Goal: Contribute content

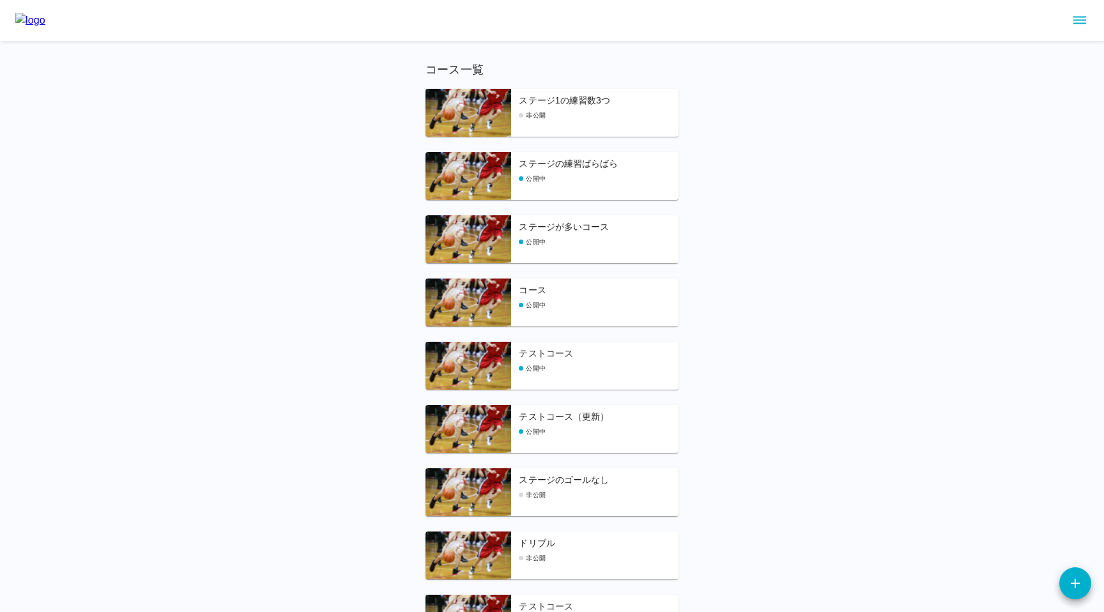
click at [1086, 20] on icon "sidemenu" at bounding box center [1079, 21] width 13 height 8
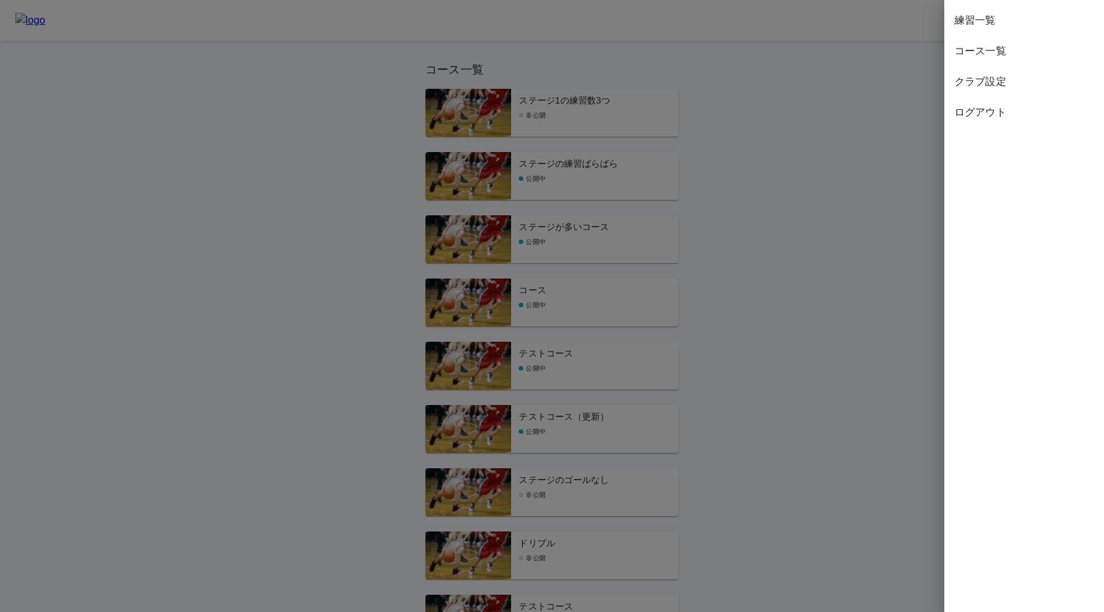
click at [1034, 17] on span "練習一覧" at bounding box center [1024, 20] width 139 height 15
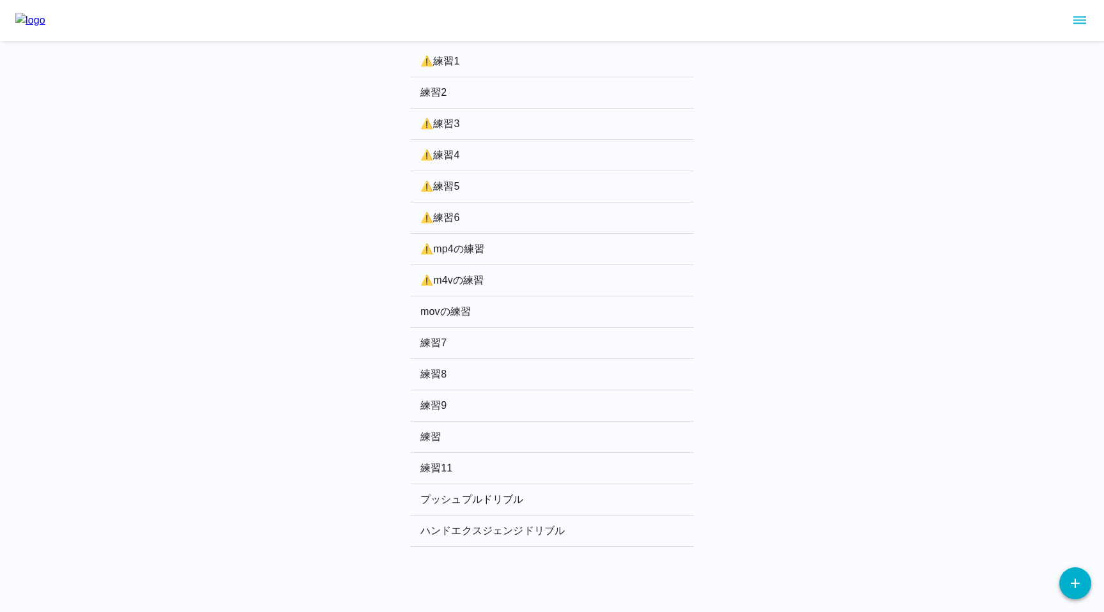
click at [1081, 591] on button "button" at bounding box center [1075, 583] width 32 height 32
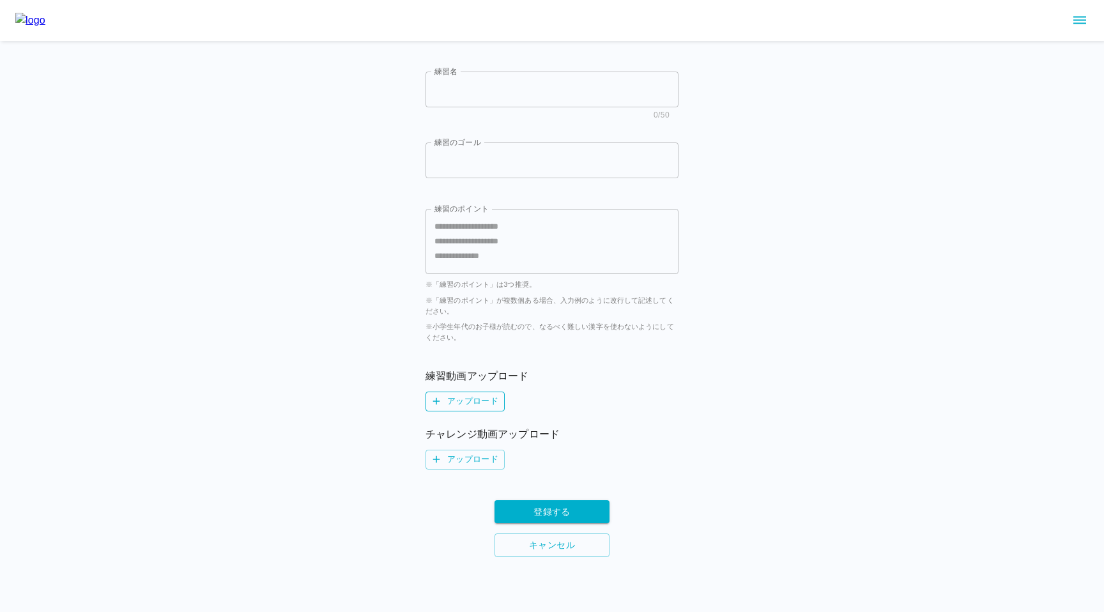
click at [481, 405] on label "アップロード" at bounding box center [465, 402] width 79 height 20
click at [0, 0] on input "アップロード" at bounding box center [0, 0] width 0 height 0
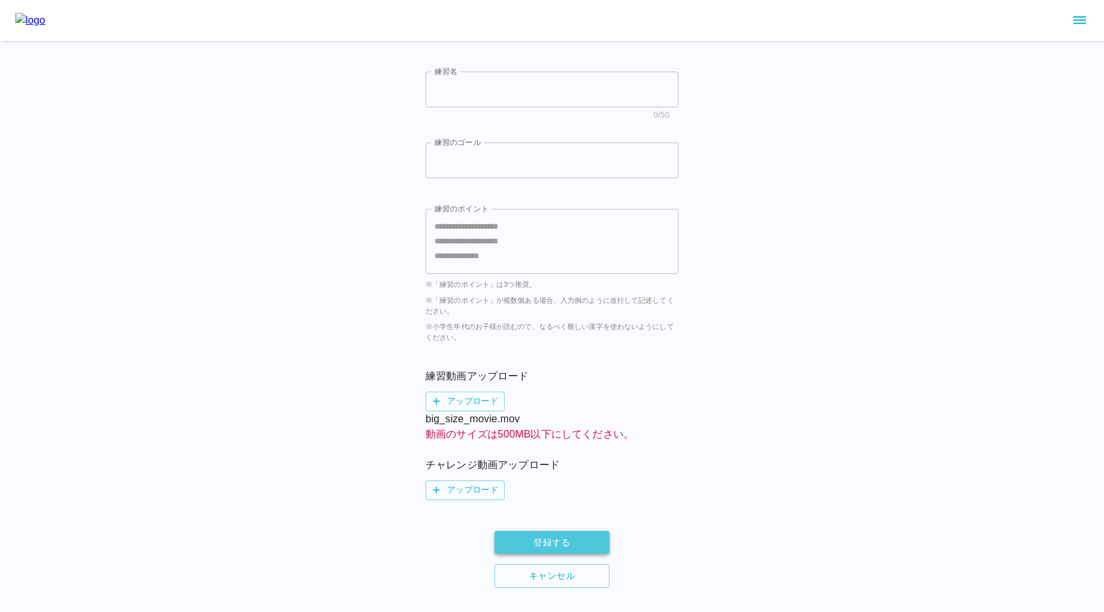
click at [516, 549] on button "登録する" at bounding box center [552, 543] width 115 height 24
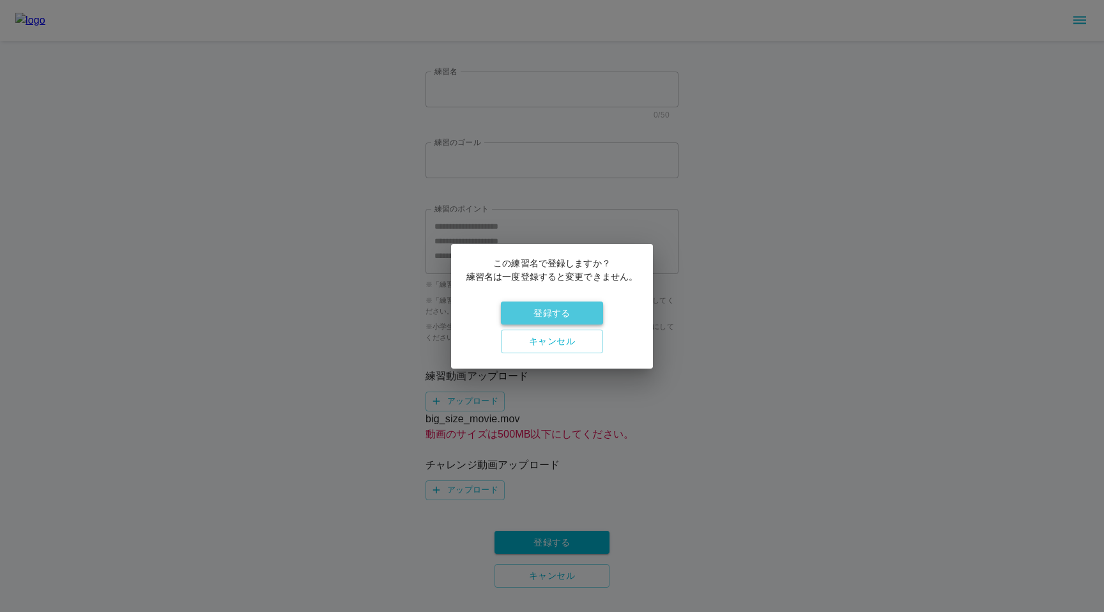
click at [577, 325] on button "登録する" at bounding box center [552, 314] width 102 height 24
